Goal: Task Accomplishment & Management: Use online tool/utility

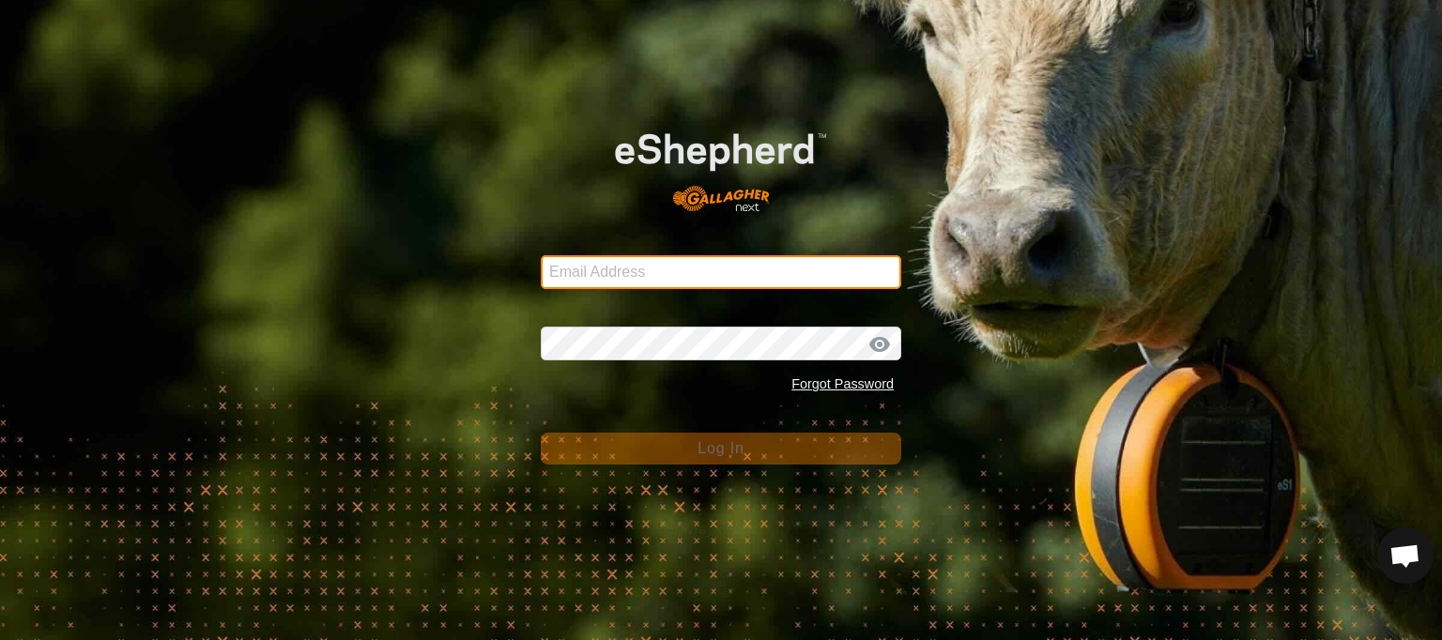
type input "[EMAIL_ADDRESS][DOMAIN_NAME]"
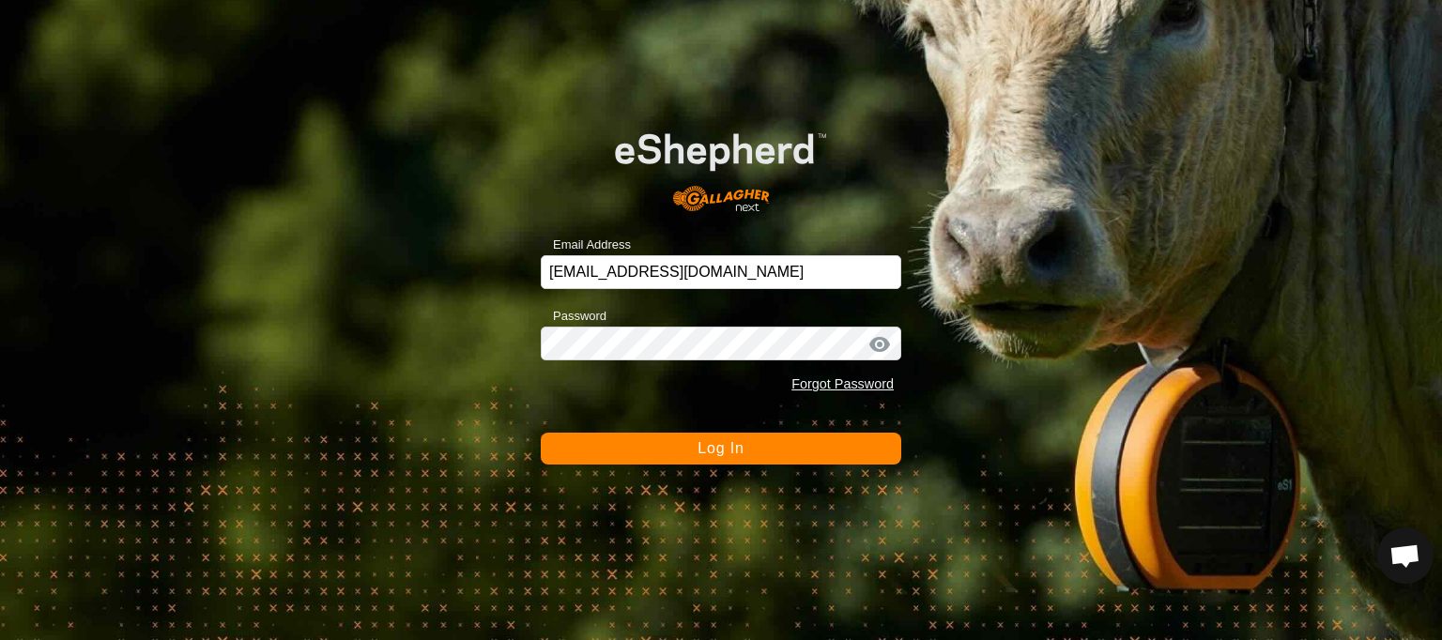
click at [637, 453] on button "Log In" at bounding box center [721, 449] width 361 height 32
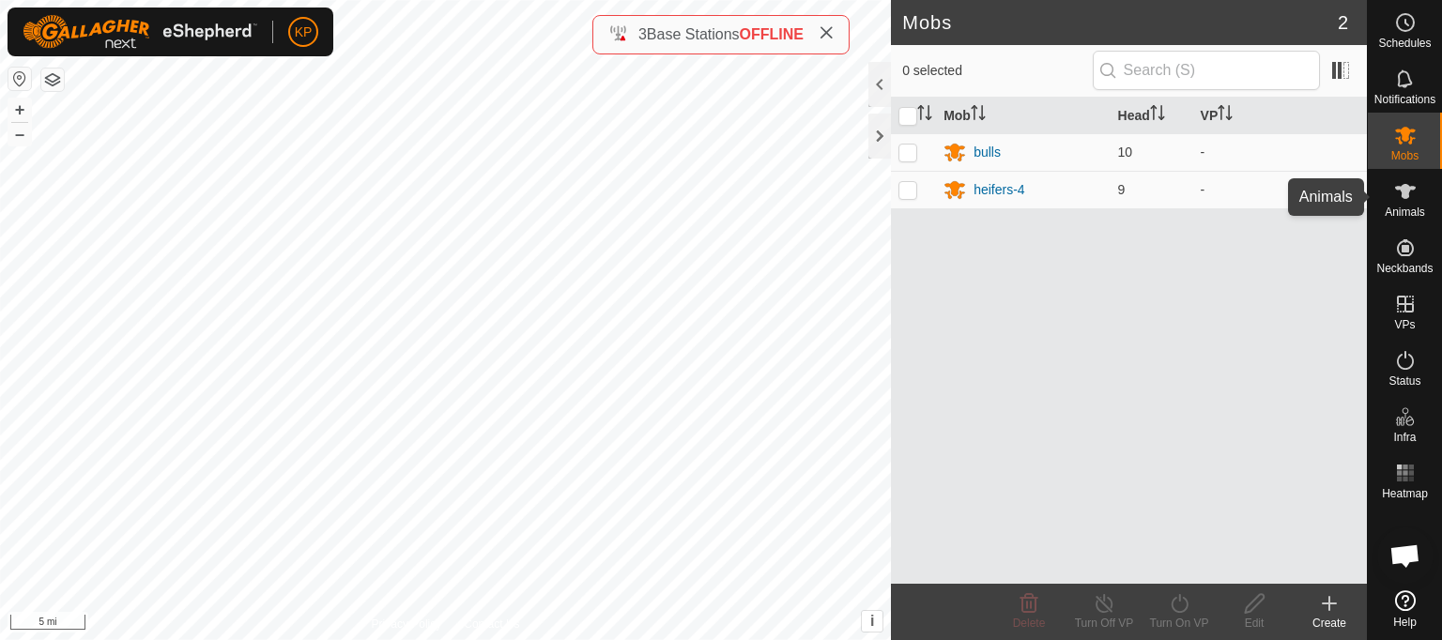
click at [1400, 197] on icon at bounding box center [1405, 191] width 23 height 23
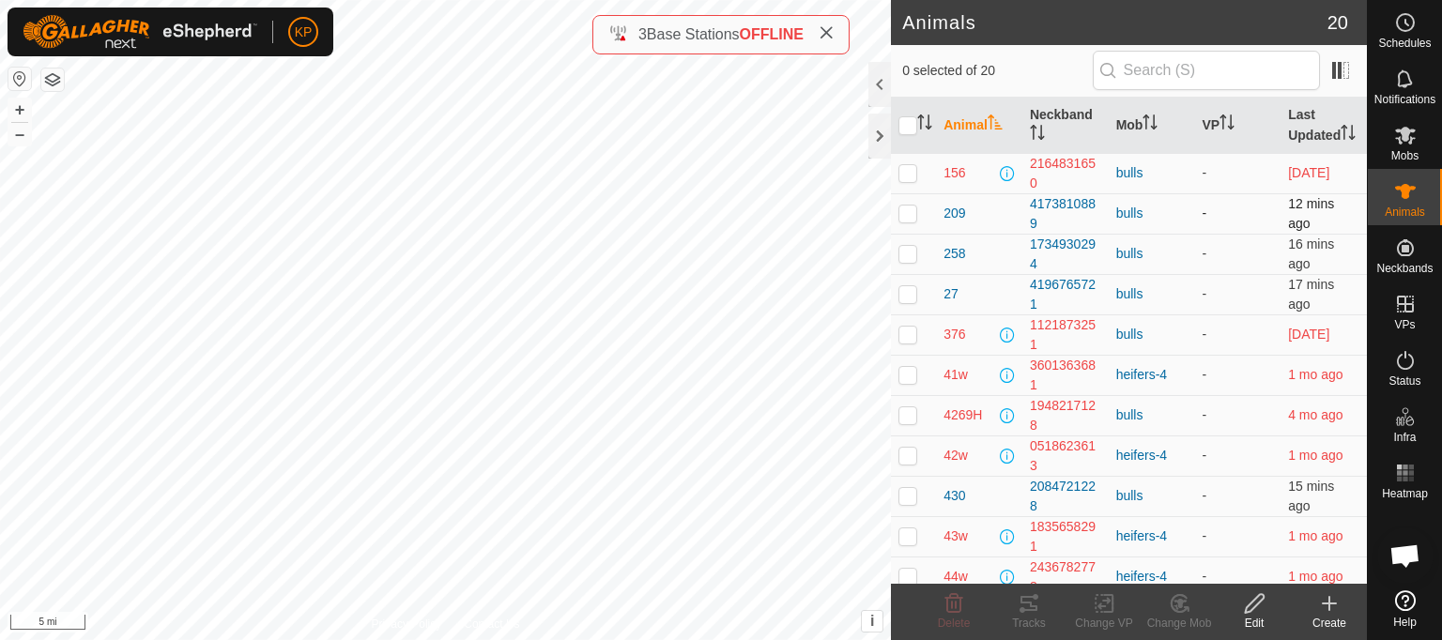
click at [912, 221] on p-checkbox at bounding box center [907, 213] width 19 height 15
checkbox input "true"
click at [1029, 609] on icon at bounding box center [1029, 603] width 17 height 15
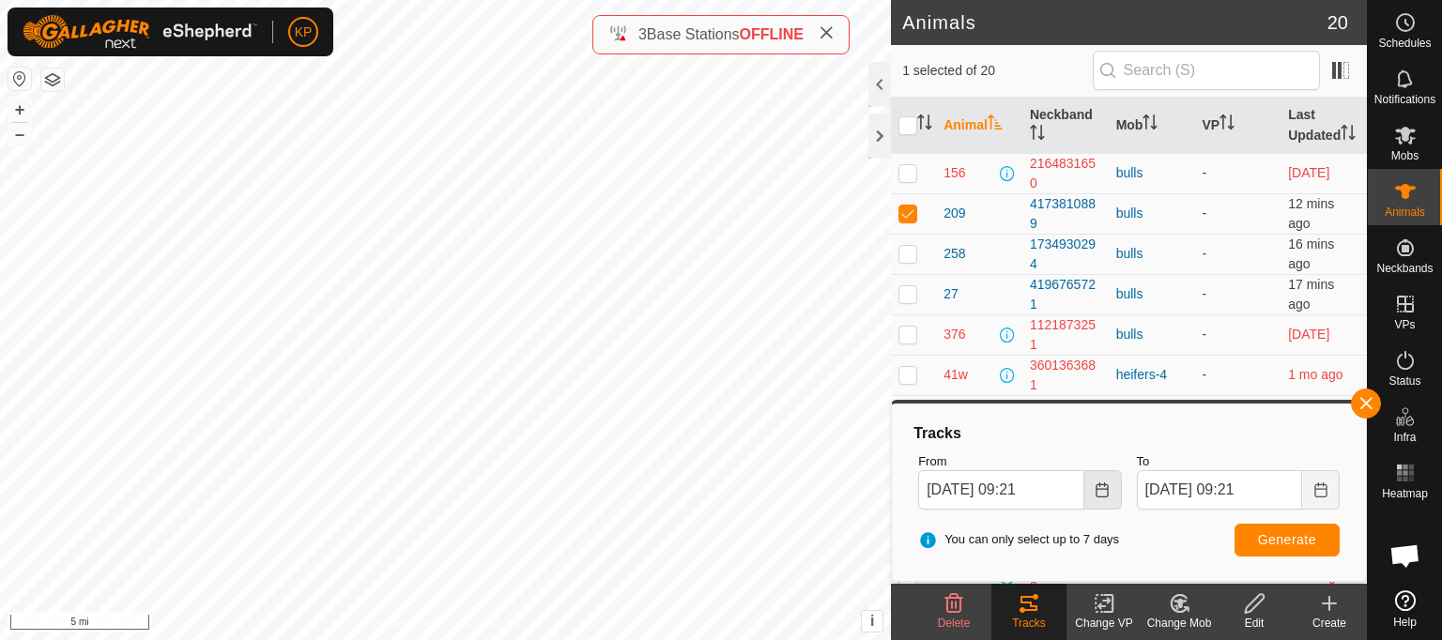
click at [1102, 494] on icon "Choose Date" at bounding box center [1102, 490] width 15 height 15
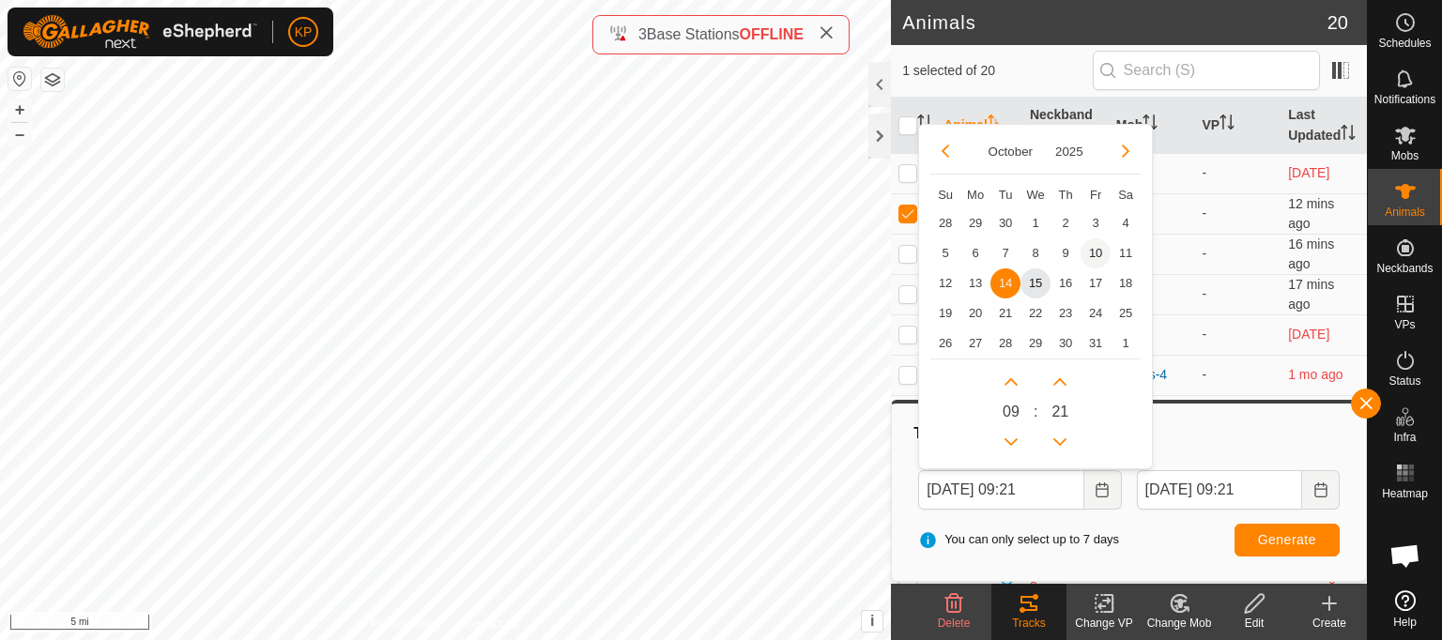
click at [1095, 256] on span "10" at bounding box center [1096, 253] width 30 height 30
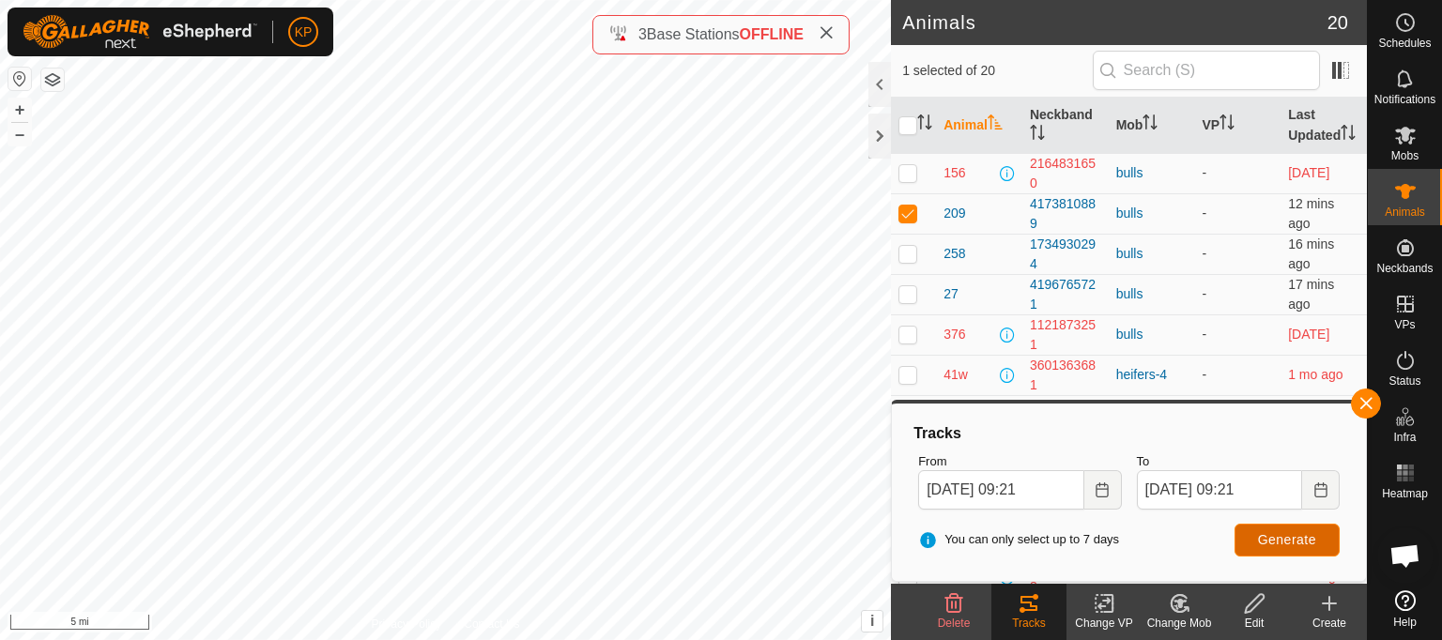
click at [1311, 542] on span "Generate" at bounding box center [1287, 539] width 58 height 15
click at [1103, 488] on icon "Choose Date" at bounding box center [1102, 490] width 15 height 15
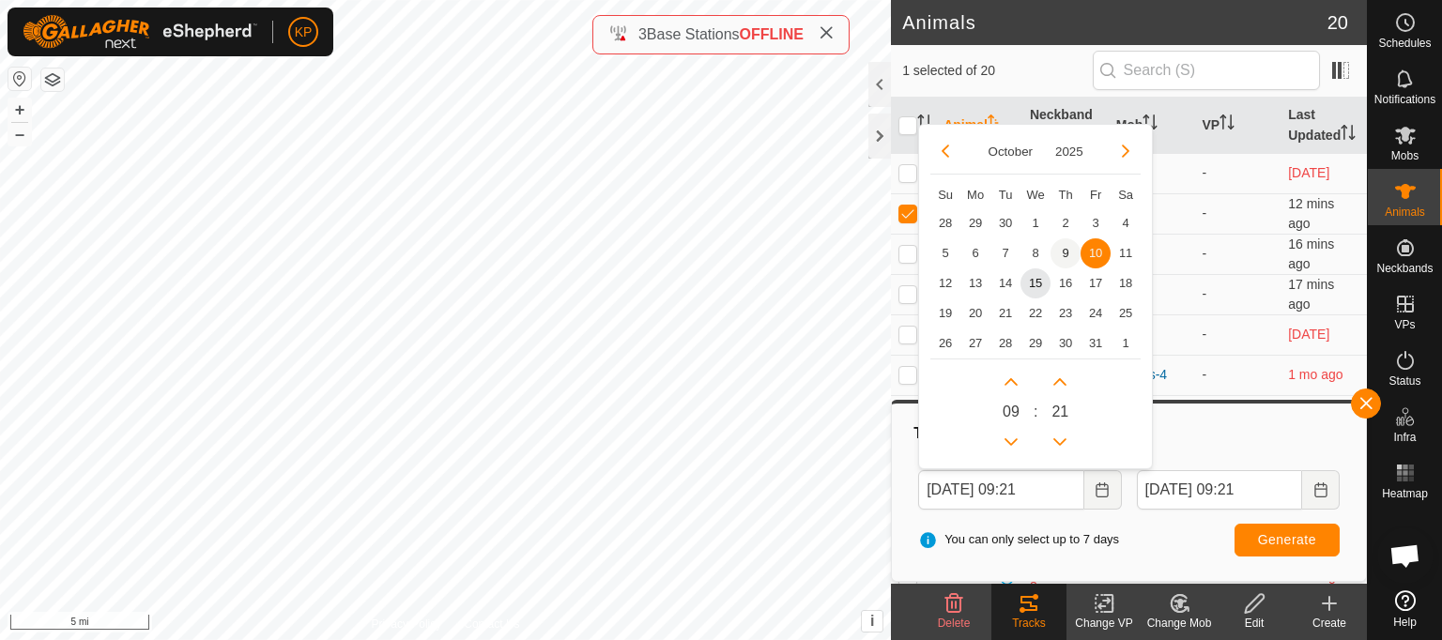
click at [1063, 249] on span "9" at bounding box center [1066, 253] width 30 height 30
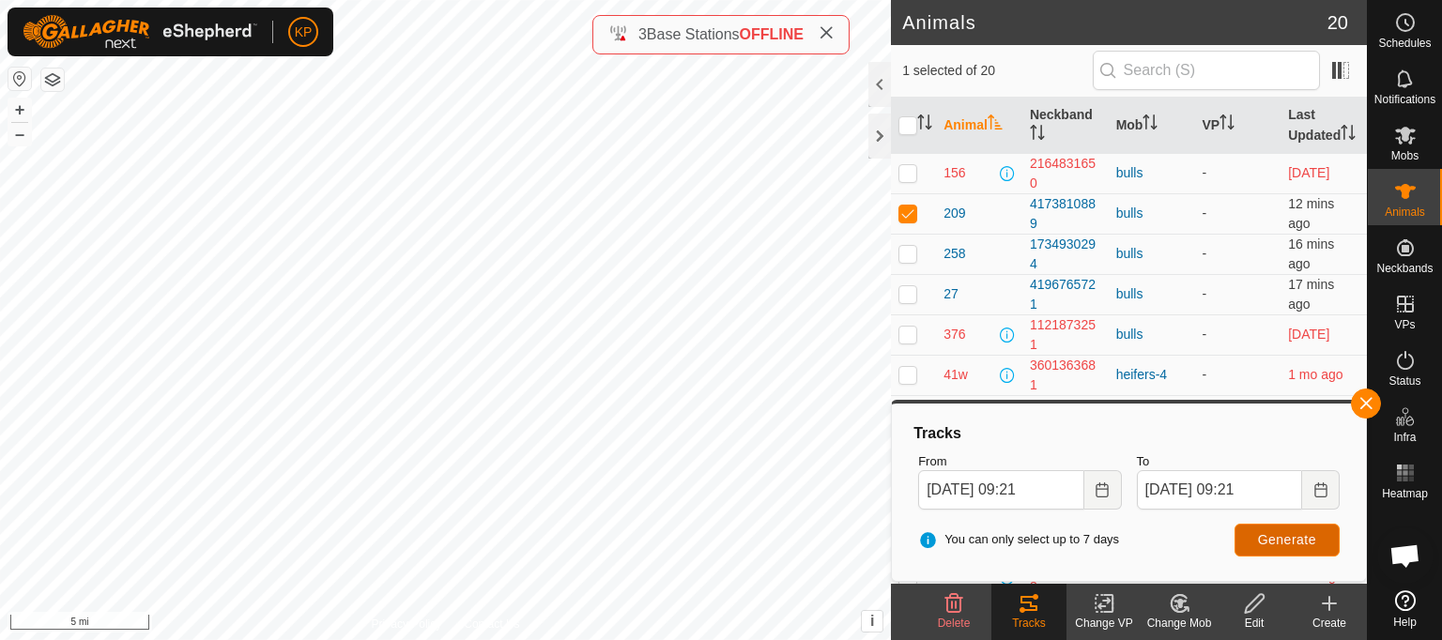
click at [1277, 539] on span "Generate" at bounding box center [1287, 539] width 58 height 15
click at [1101, 491] on icon "Choose Date" at bounding box center [1102, 490] width 15 height 15
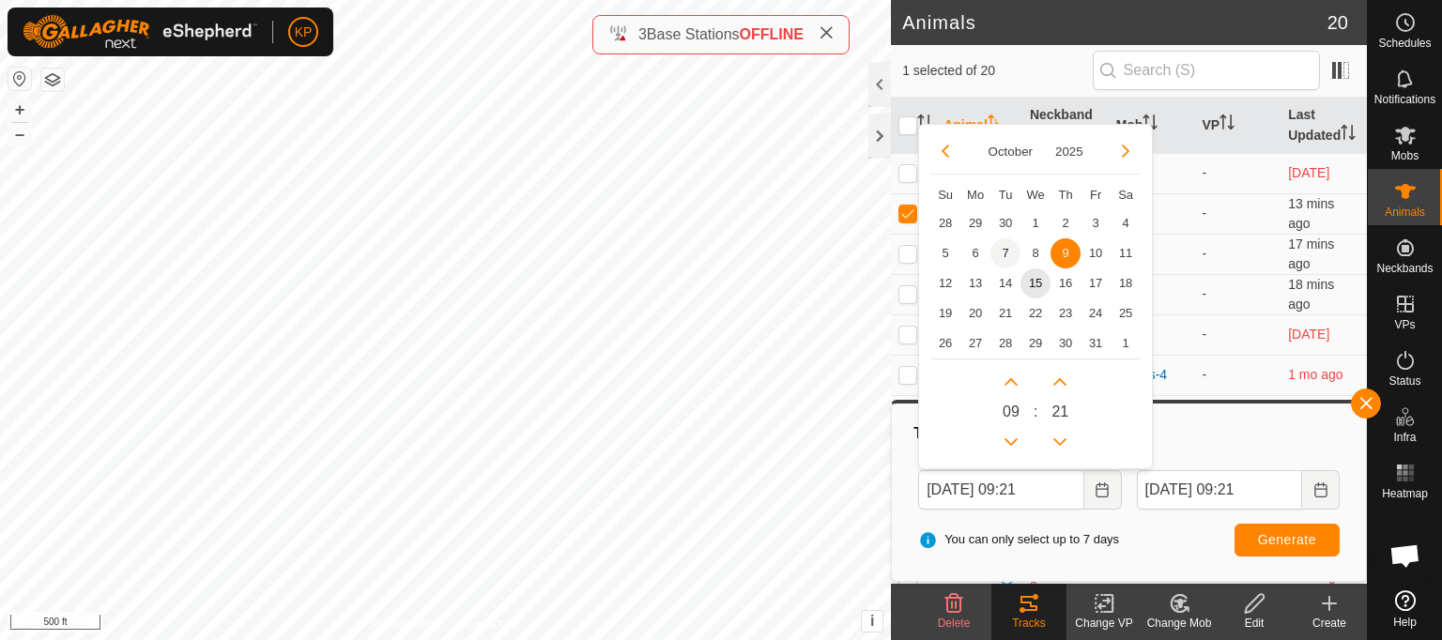
click at [1000, 245] on span "7" at bounding box center [1005, 253] width 30 height 30
type input "[DATE] 09:21"
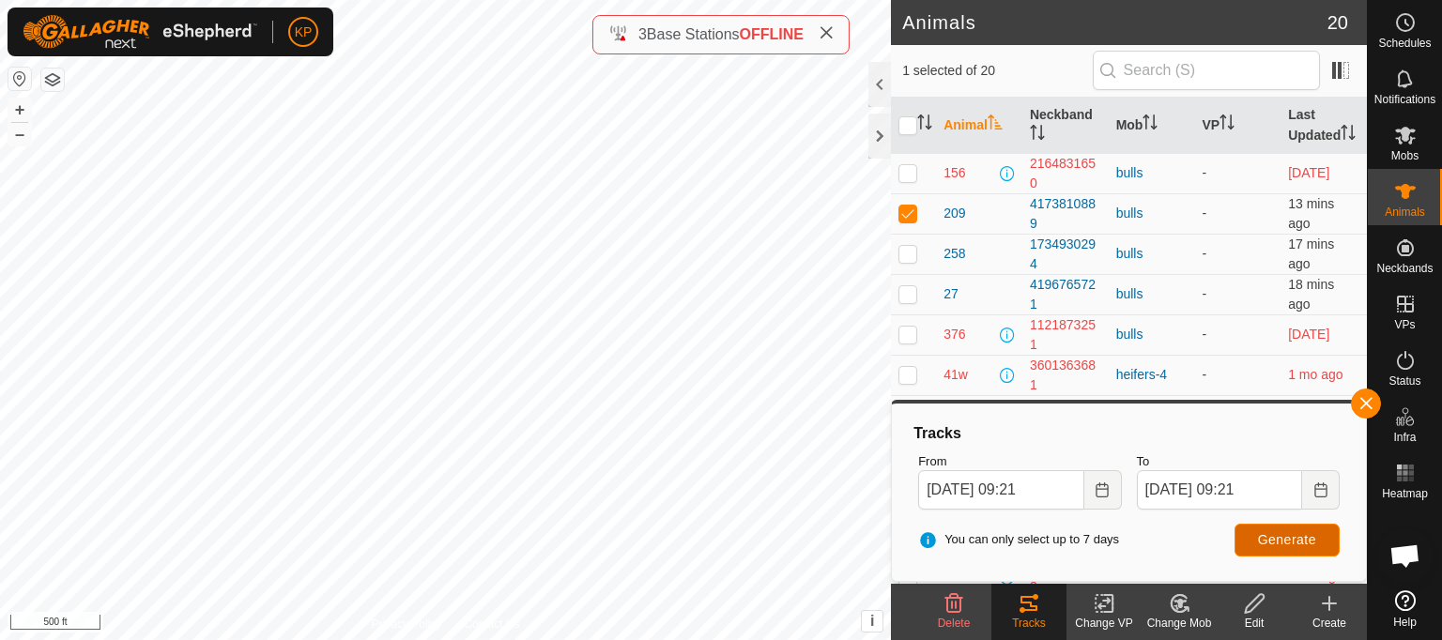
click at [1250, 544] on button "Generate" at bounding box center [1287, 540] width 105 height 33
click at [1100, 490] on icon "Choose Date" at bounding box center [1102, 490] width 15 height 15
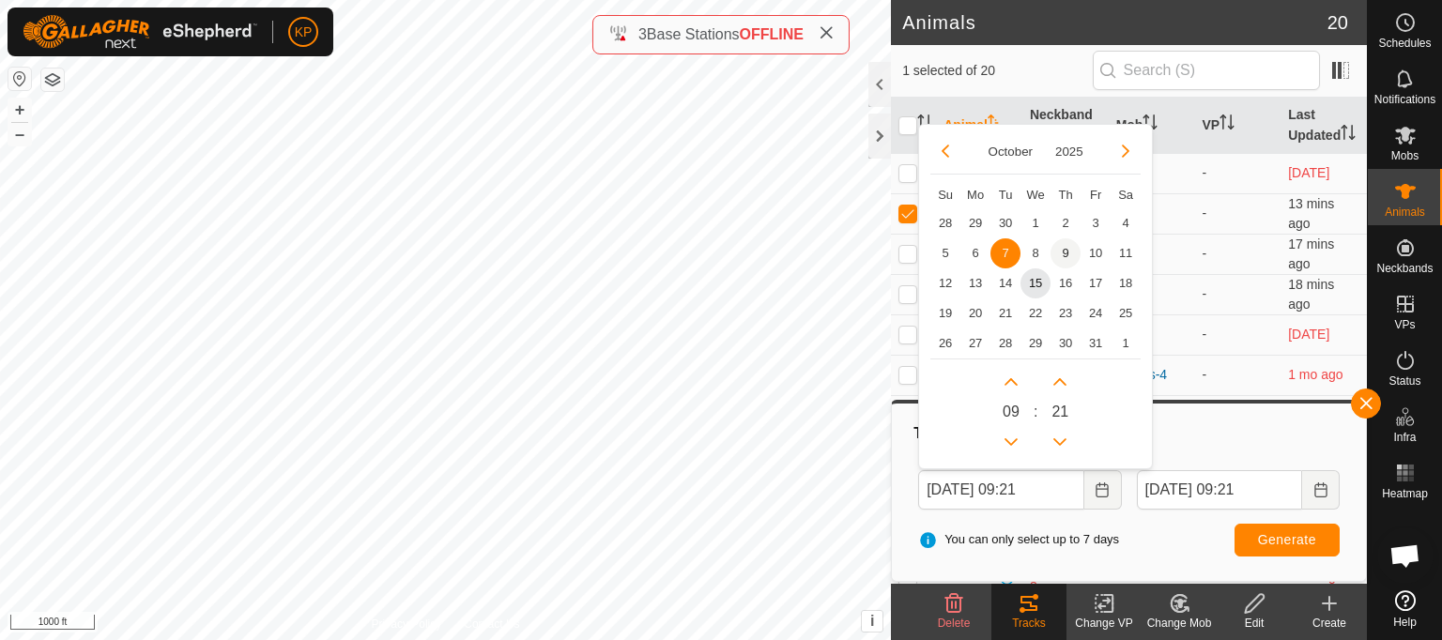
click at [1067, 248] on span "9" at bounding box center [1066, 253] width 30 height 30
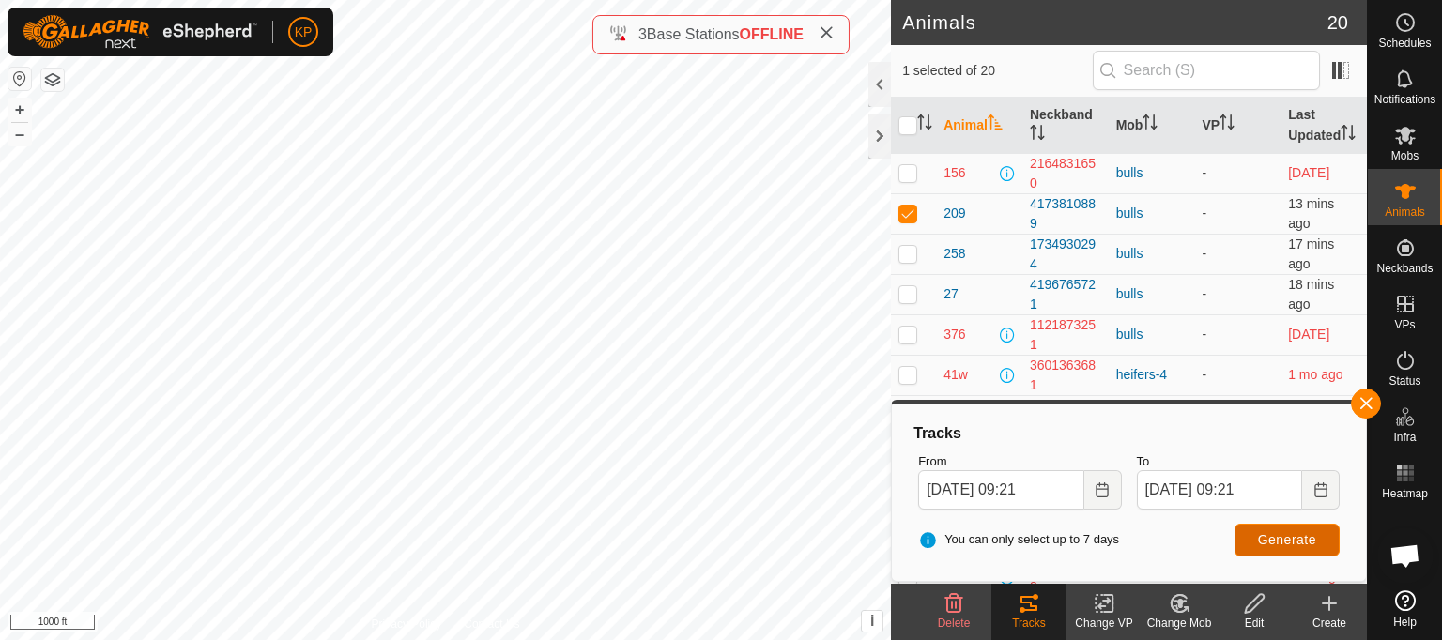
click at [1274, 545] on span "Generate" at bounding box center [1287, 539] width 58 height 15
click at [1100, 491] on icon "Choose Date" at bounding box center [1102, 490] width 15 height 15
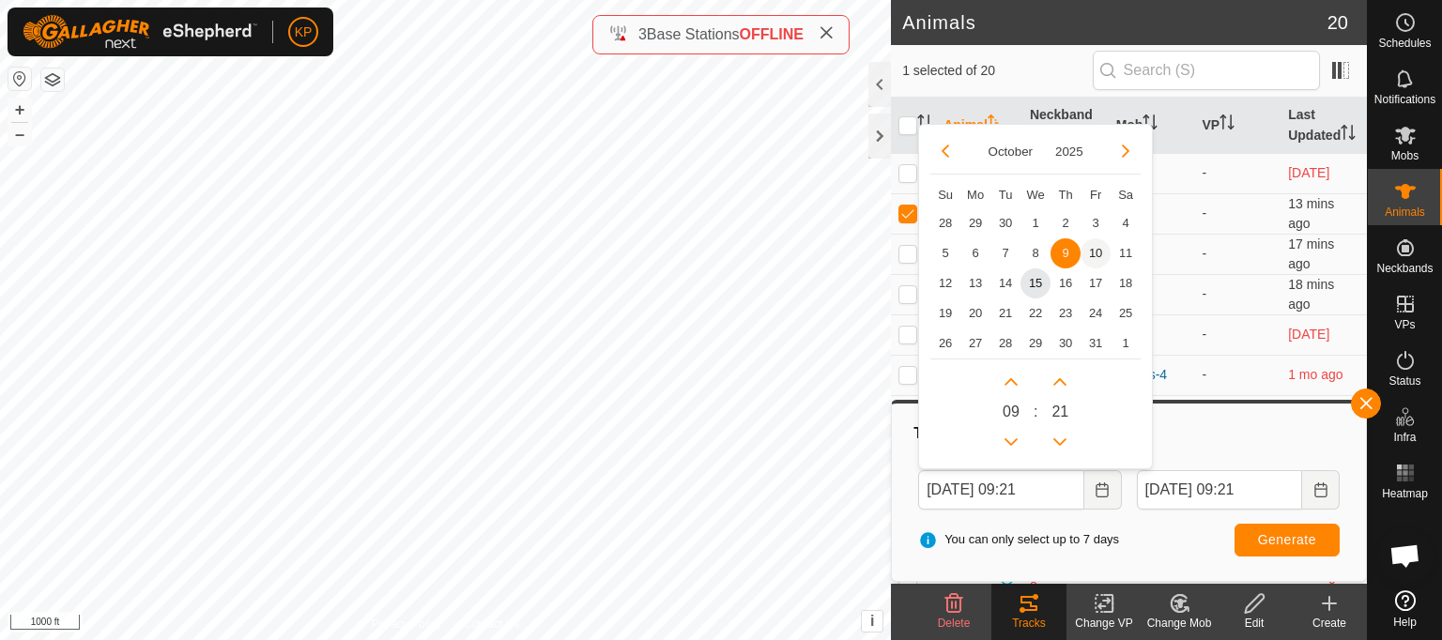
click at [1099, 247] on span "10" at bounding box center [1096, 253] width 30 height 30
type input "[DATE] 09:21"
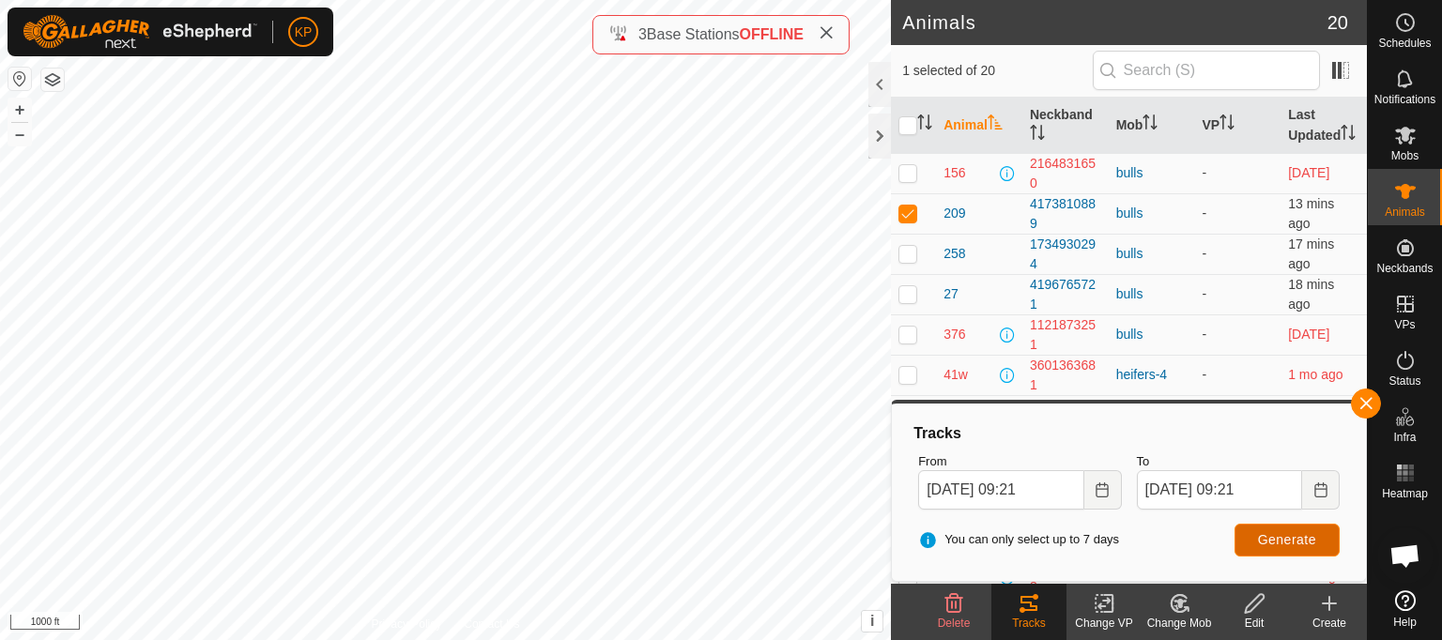
click at [1277, 539] on span "Generate" at bounding box center [1287, 539] width 58 height 15
click at [898, 261] on p-checkbox at bounding box center [907, 253] width 19 height 15
checkbox input "true"
click at [905, 221] on p-checkbox at bounding box center [907, 213] width 19 height 15
checkbox input "false"
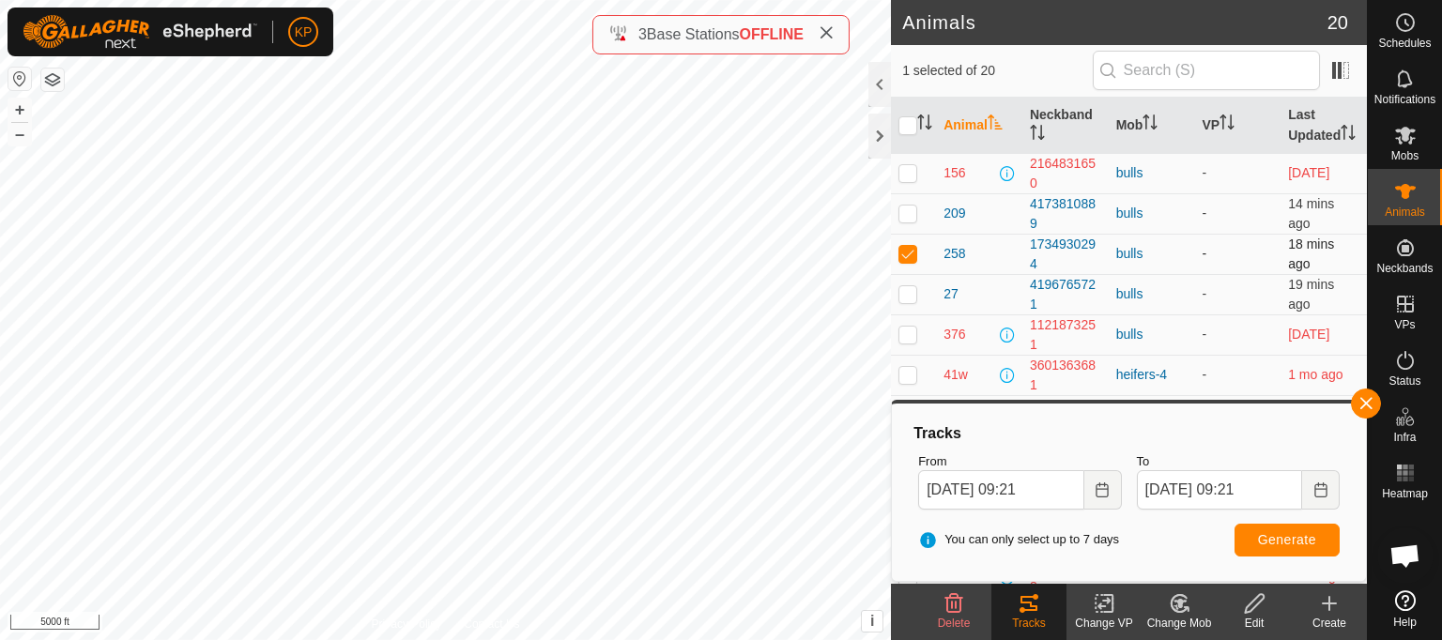
click at [914, 261] on p-checkbox at bounding box center [907, 253] width 19 height 15
checkbox input "false"
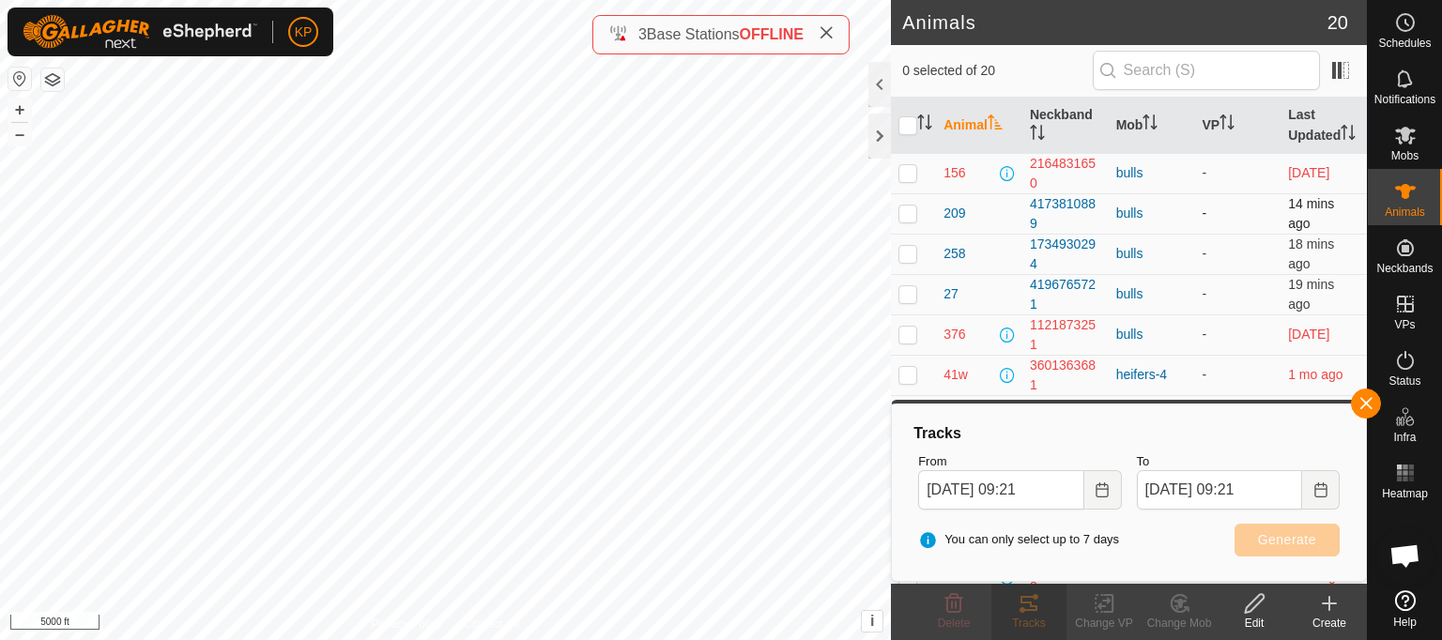
click at [905, 221] on p-checkbox at bounding box center [907, 213] width 19 height 15
checkbox input "true"
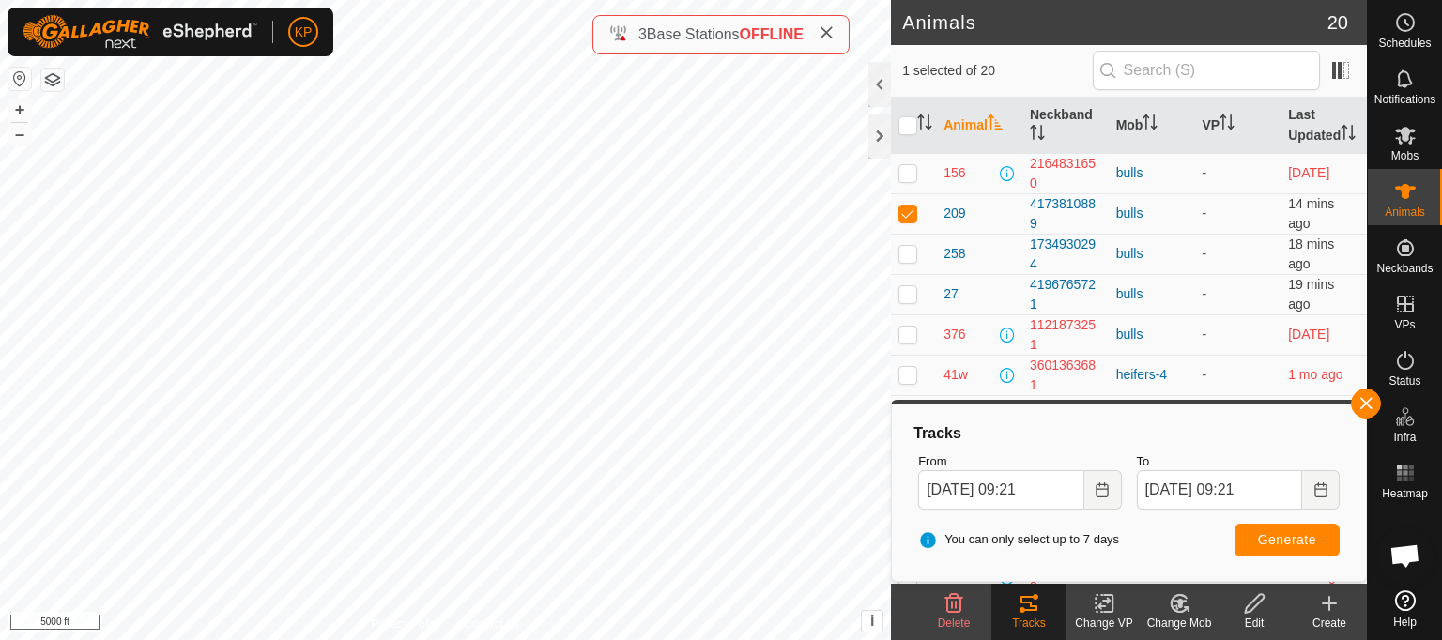
click at [1029, 612] on icon at bounding box center [1029, 603] width 23 height 23
click at [1280, 544] on span "Generate" at bounding box center [1287, 539] width 58 height 15
click at [1320, 489] on icon "Choose Date" at bounding box center [1320, 490] width 15 height 15
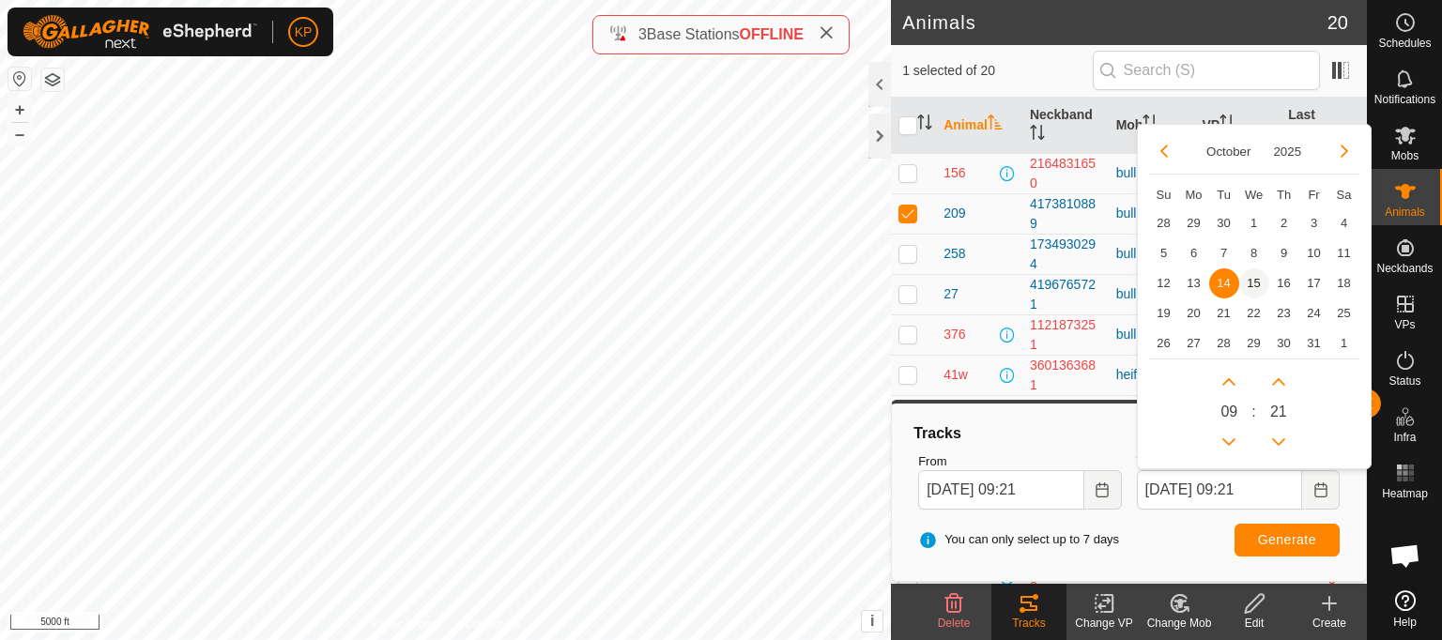
click at [1254, 287] on span "15" at bounding box center [1254, 284] width 30 height 30
type input "[DATE] 09:21"
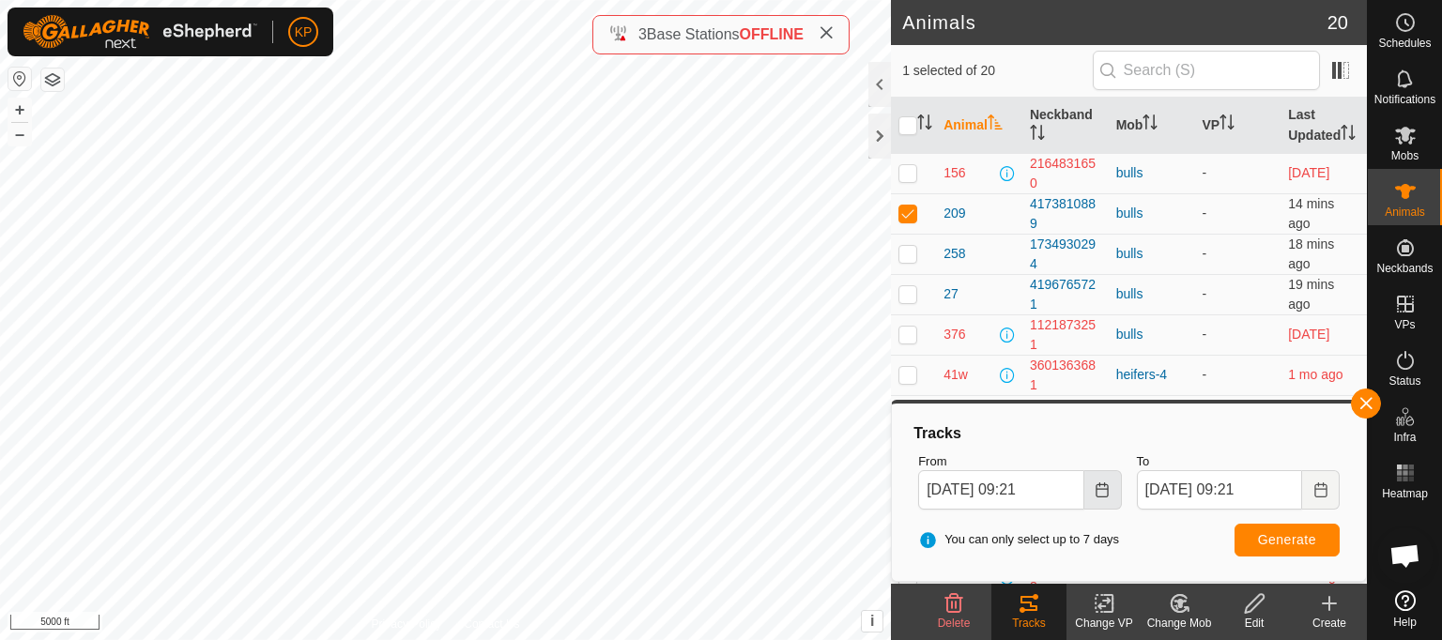
click at [1104, 490] on icon "Choose Date" at bounding box center [1102, 490] width 15 height 15
click at [1265, 538] on span "Generate" at bounding box center [1287, 539] width 58 height 15
click at [1364, 404] on button "button" at bounding box center [1366, 404] width 30 height 30
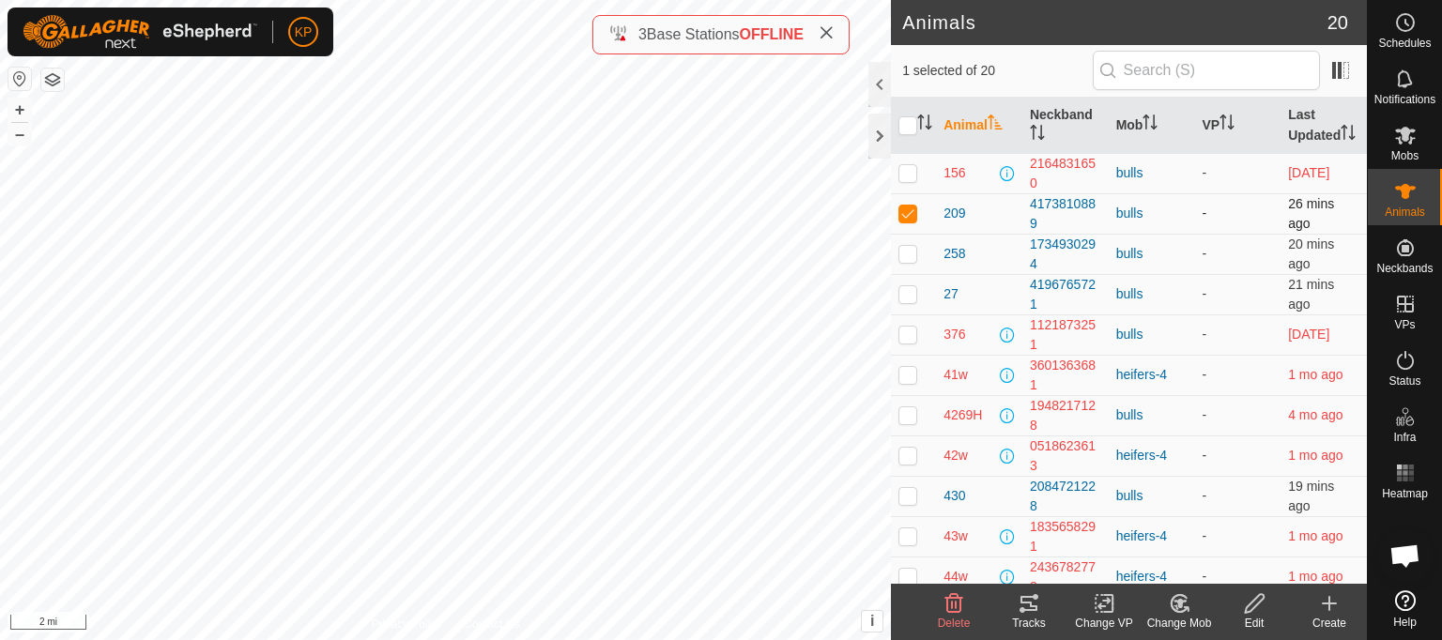
click at [911, 221] on p-checkbox at bounding box center [907, 213] width 19 height 15
checkbox input "false"
